Goal: Find specific page/section: Find specific page/section

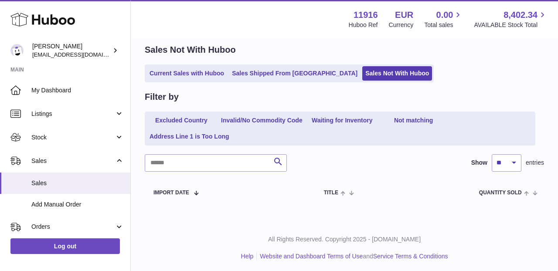
scroll to position [35, 0]
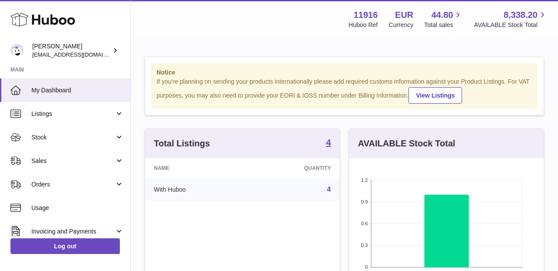
scroll to position [136, 194]
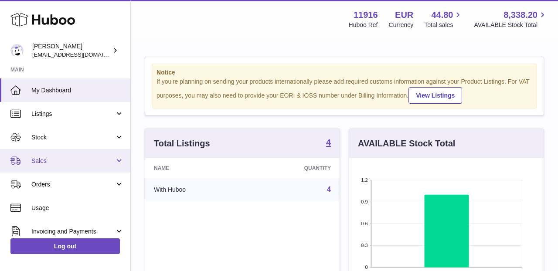
click at [112, 154] on link "Sales" at bounding box center [65, 161] width 130 height 24
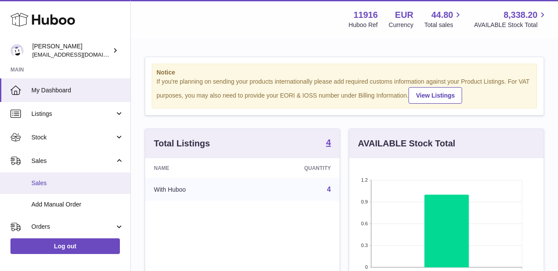
click at [105, 177] on link "Sales" at bounding box center [65, 183] width 130 height 21
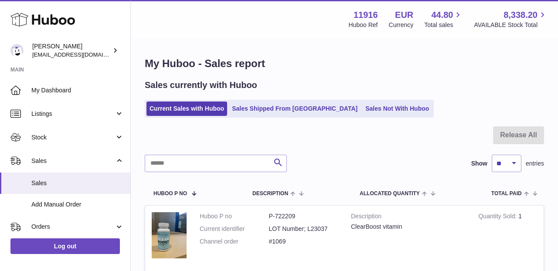
click at [347, 101] on ul "Current Sales with Huboo Sales Shipped From [GEOGRAPHIC_DATA] Sales Not With Hu…" at bounding box center [289, 109] width 289 height 18
click at [362, 105] on link "Sales Not With Huboo" at bounding box center [397, 109] width 70 height 14
